Goal: Information Seeking & Learning: Learn about a topic

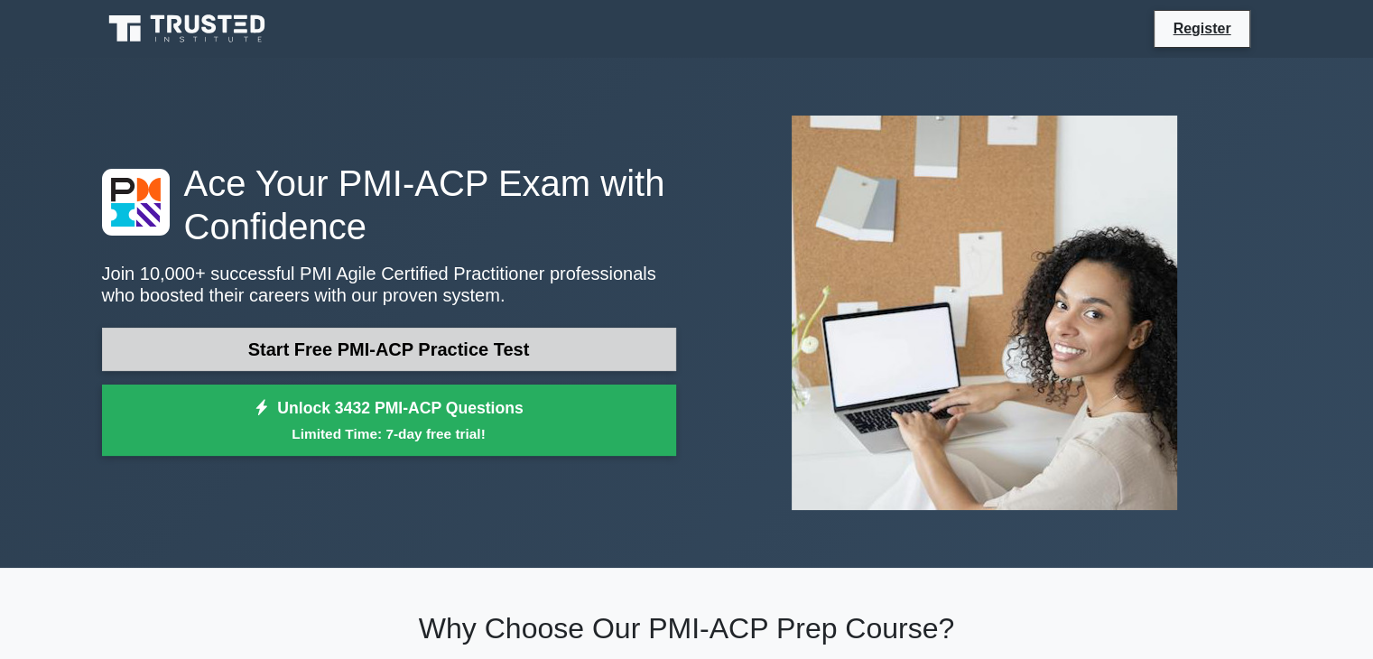
click at [376, 355] on link "Start Free PMI-ACP Practice Test" at bounding box center [389, 349] width 574 height 43
click at [356, 349] on link "Start Free PMI-ACP Practice Test" at bounding box center [389, 349] width 574 height 43
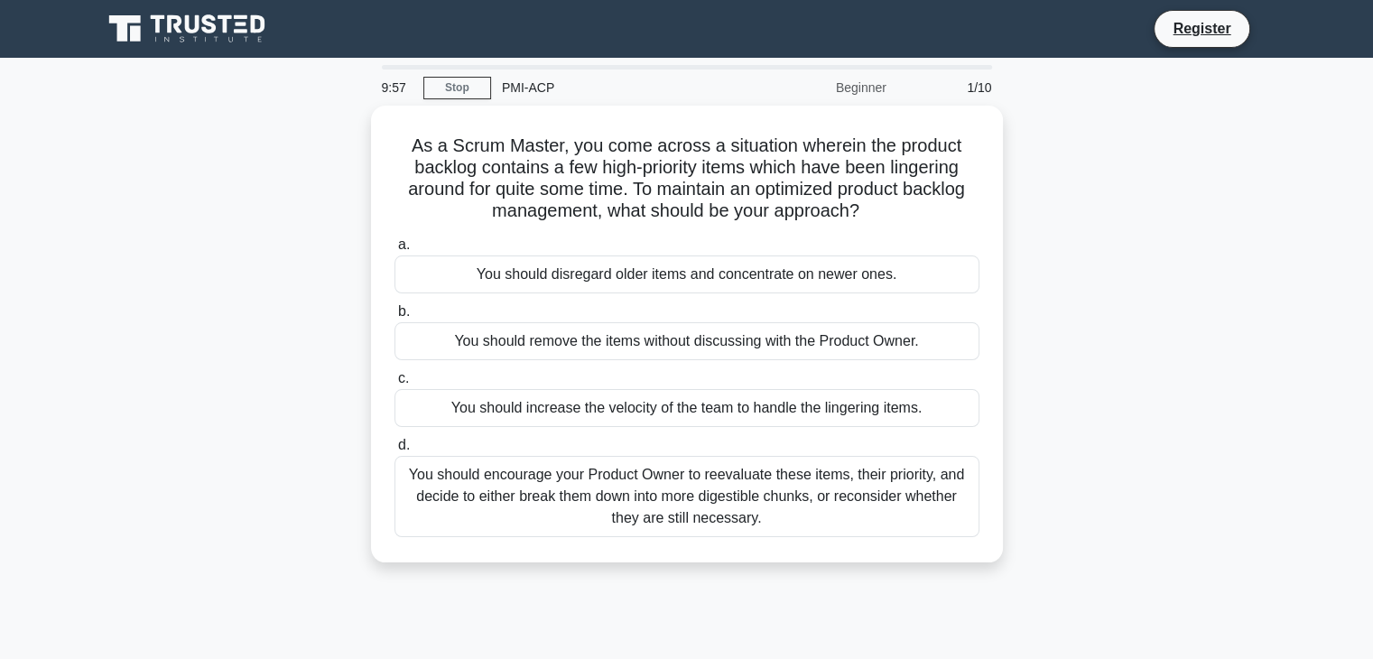
drag, startPoint x: 531, startPoint y: 228, endPoint x: 368, endPoint y: 340, distance: 196.9
click at [368, 340] on div "As a Scrum Master, you come across a situation wherein the product backlog cont…" at bounding box center [687, 345] width 1192 height 479
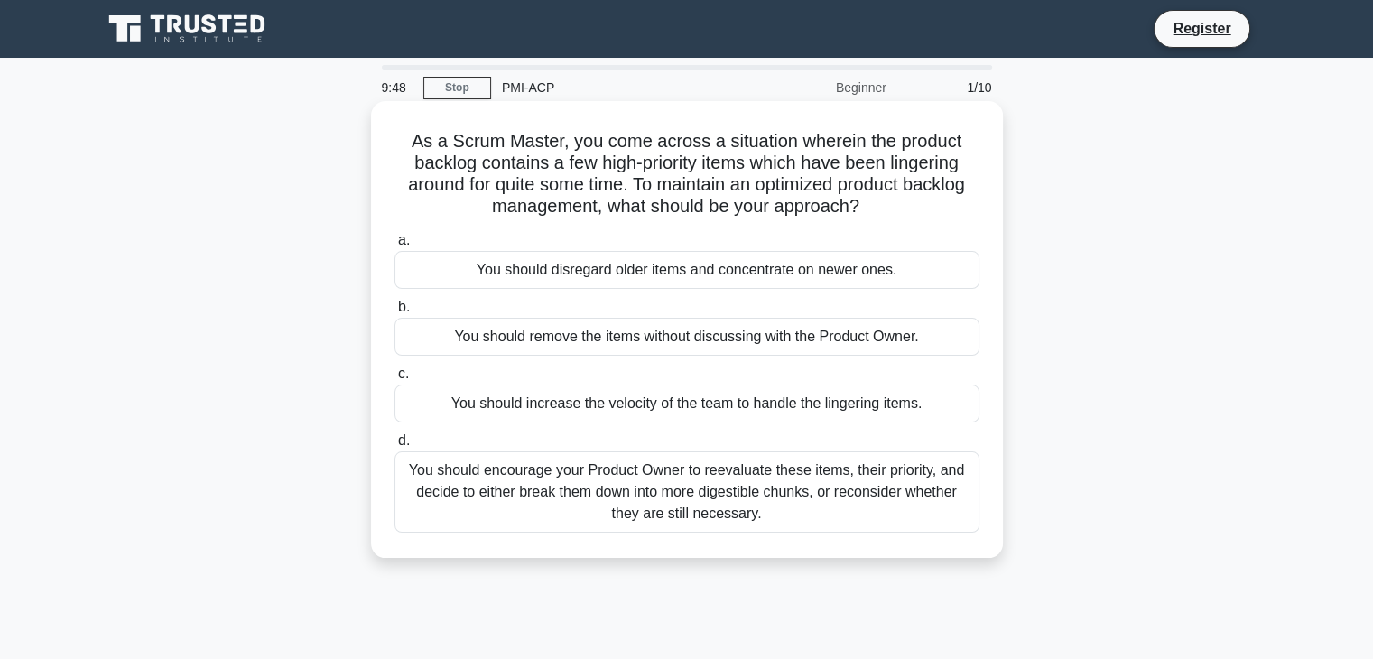
click at [401, 242] on span "a." at bounding box center [404, 239] width 12 height 15
click at [395, 242] on input "a. You should disregard older items and concentrate on newer ones." at bounding box center [395, 241] width 0 height 12
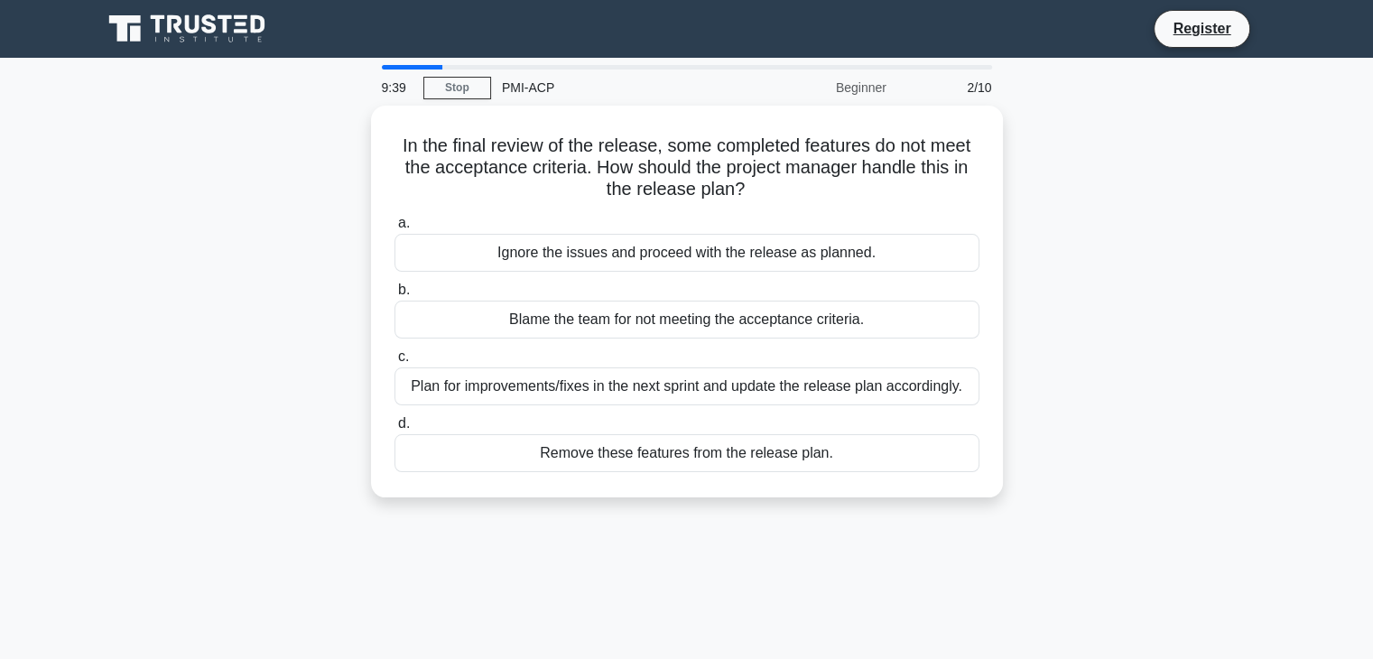
click at [434, 70] on div "9:39 Stop PMI-ACP Beginner 2/10" at bounding box center [687, 88] width 632 height 36
click at [426, 67] on div at bounding box center [412, 67] width 61 height 5
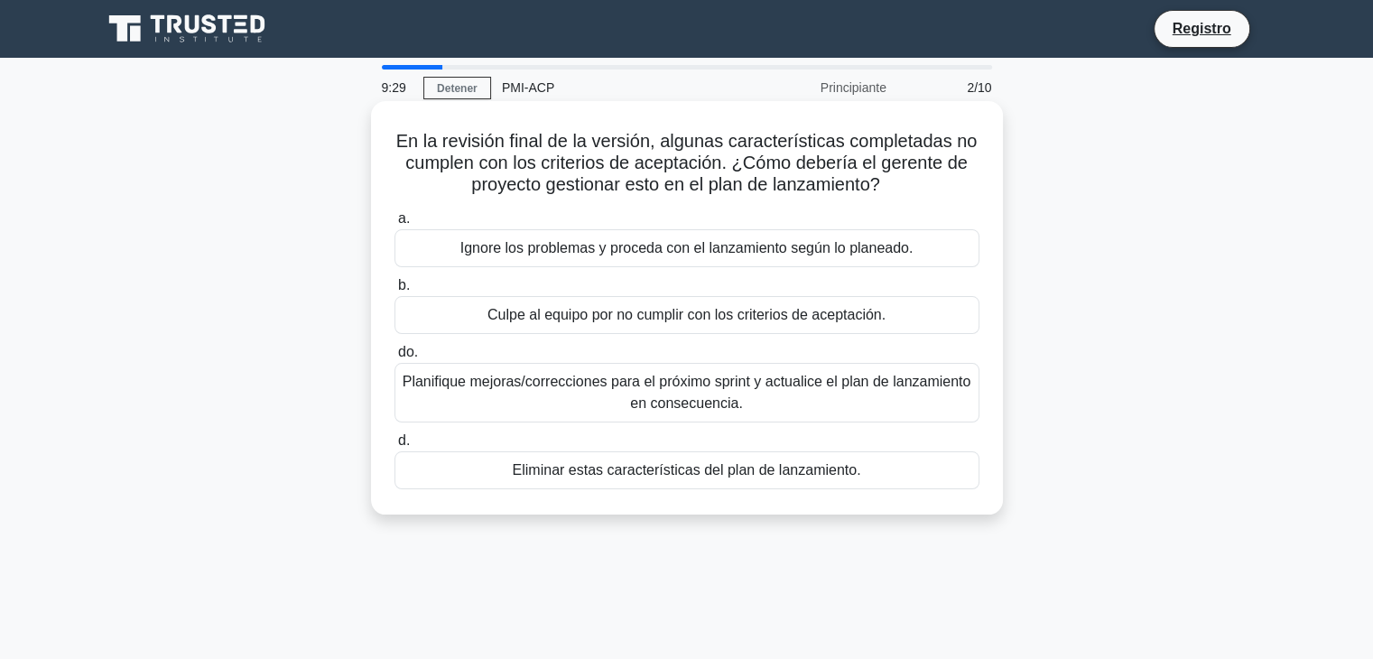
click at [928, 200] on div "En la revisión final de la versión, algunas características completadas no cump…" at bounding box center [687, 307] width 618 height 399
click at [791, 399] on font "Planifique mejoras/correcciones para el próximo sprint y actualice el plan de l…" at bounding box center [687, 392] width 569 height 43
click at [395, 358] on input "do. Planifique mejoras/correcciones para el próximo sprint y actualice el plan …" at bounding box center [395, 353] width 0 height 12
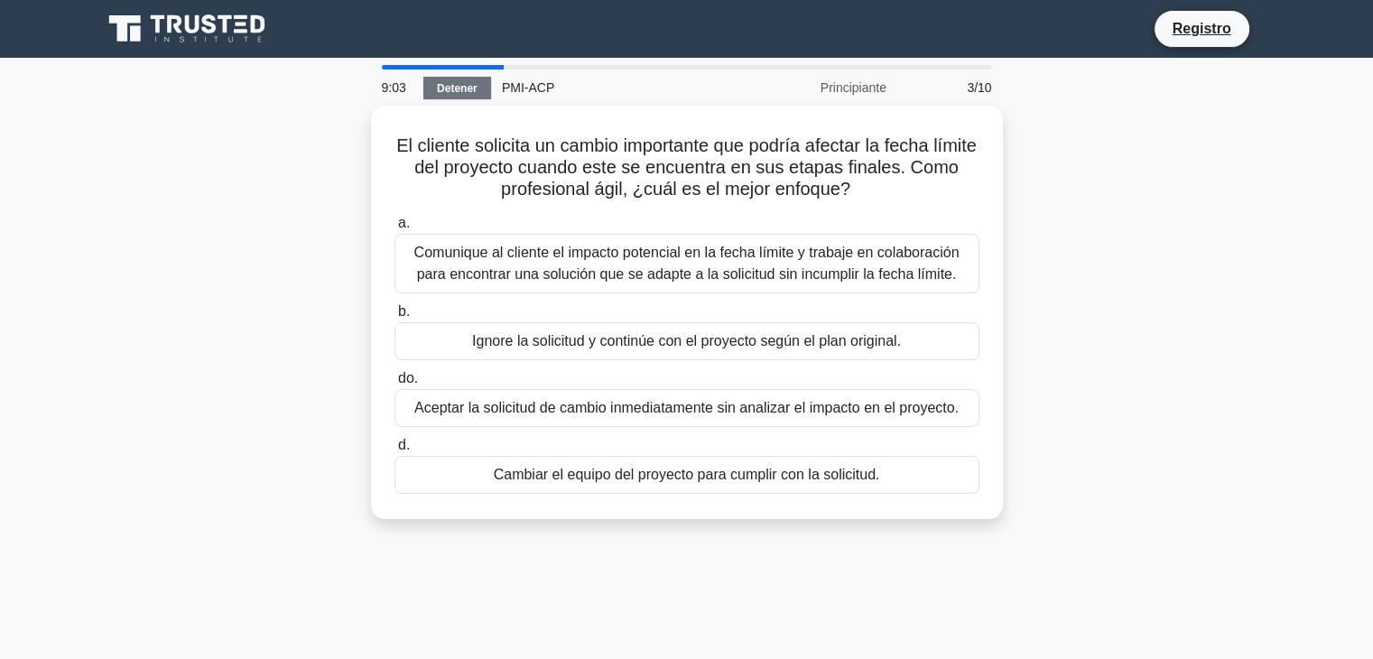
click at [467, 84] on font "Detener" at bounding box center [457, 88] width 41 height 13
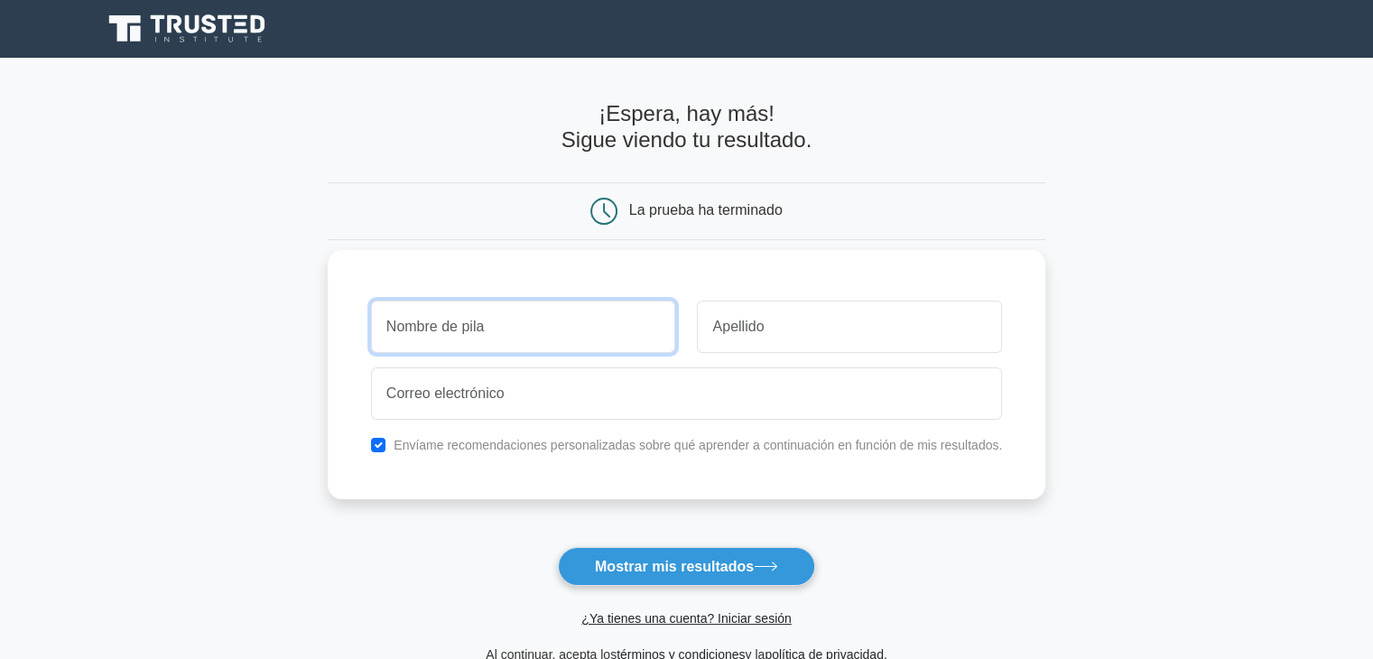
click at [529, 328] on input "text" at bounding box center [523, 327] width 305 height 52
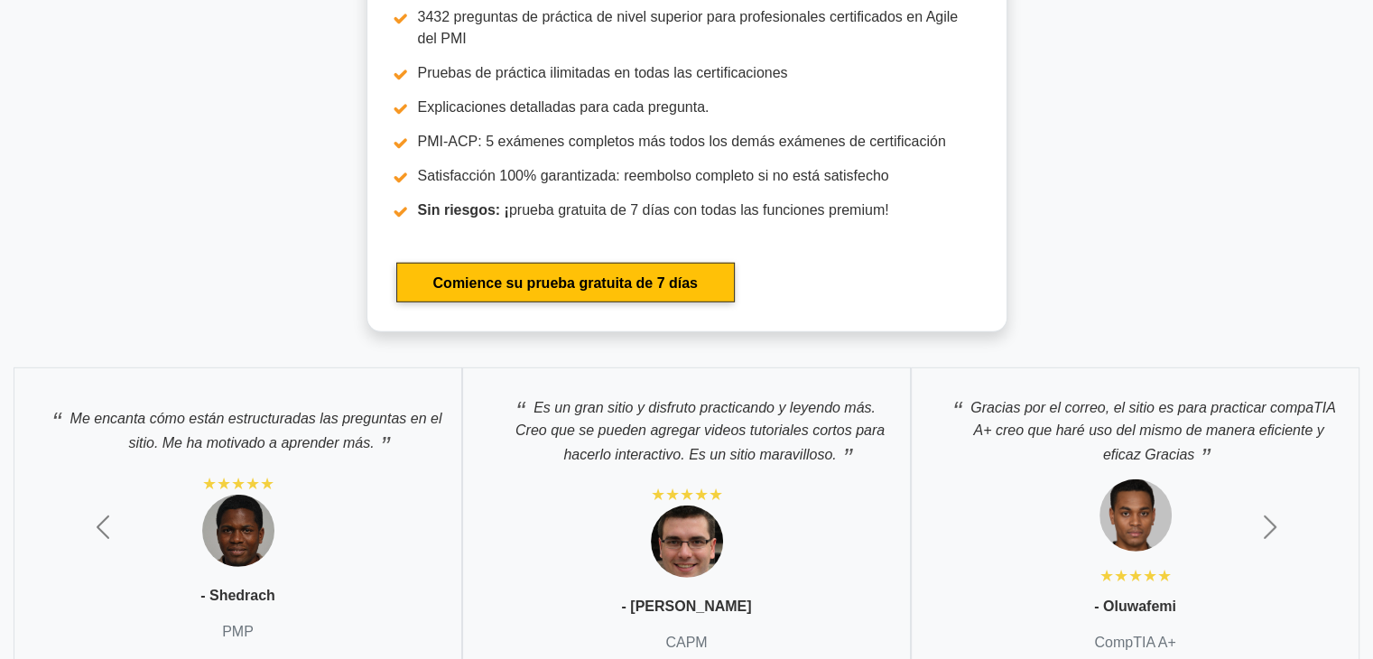
scroll to position [5265, 0]
